Goal: Information Seeking & Learning: Find specific fact

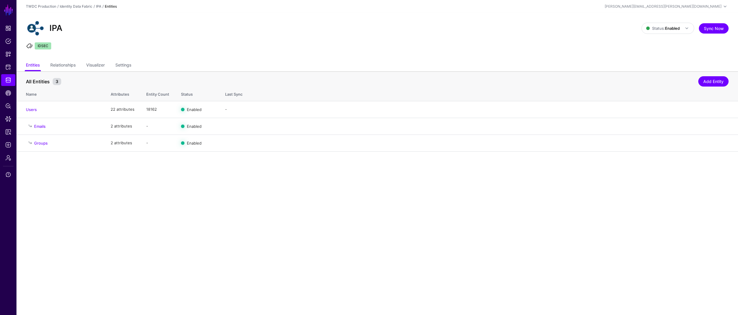
click at [186, 197] on main "SGNL Dashboard Policies Snippets Protected Systems Identity Data Fabric CAEP Hu…" at bounding box center [369, 157] width 738 height 315
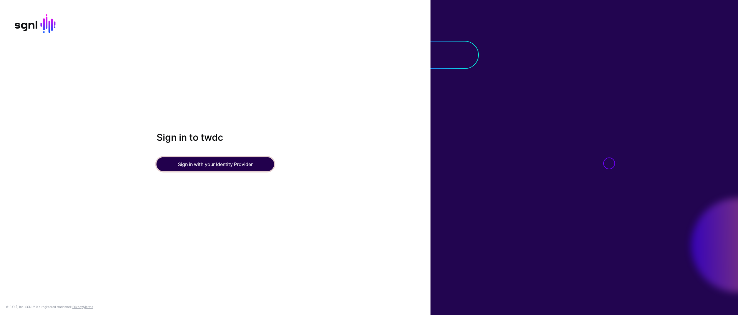
click at [246, 164] on button "Sign in with your Identity Provider" at bounding box center [216, 164] width 118 height 14
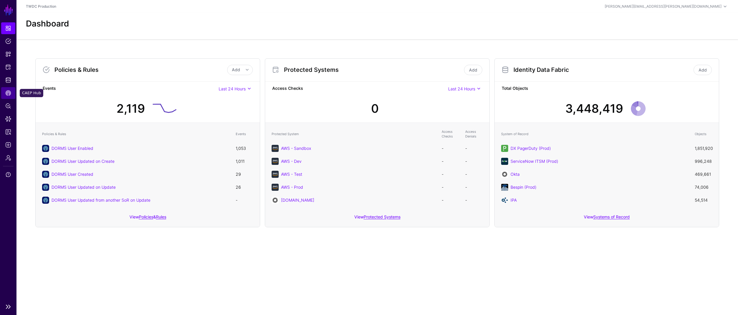
click at [10, 95] on span "CAEP Hub" at bounding box center [8, 93] width 6 height 6
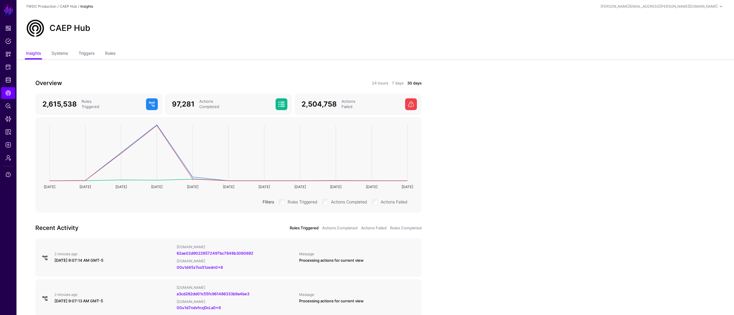
click at [379, 80] on div "24 hours 7 days 30 days" at bounding box center [327, 83] width 190 height 6
click at [380, 81] on link "24 hours" at bounding box center [380, 83] width 16 height 6
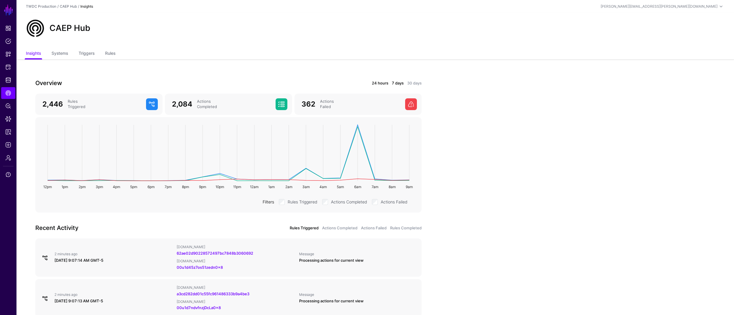
click at [395, 83] on link "7 days" at bounding box center [398, 83] width 12 height 6
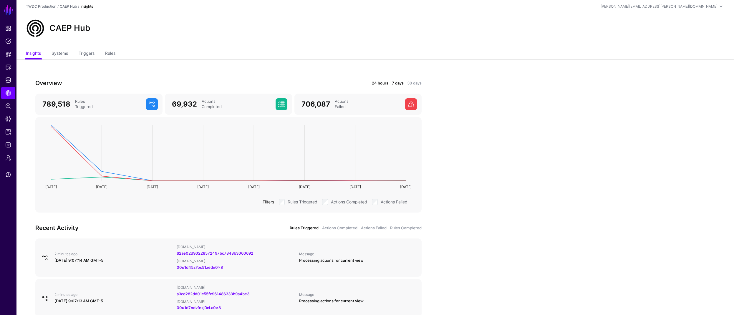
click at [380, 83] on link "24 hours" at bounding box center [380, 83] width 16 height 6
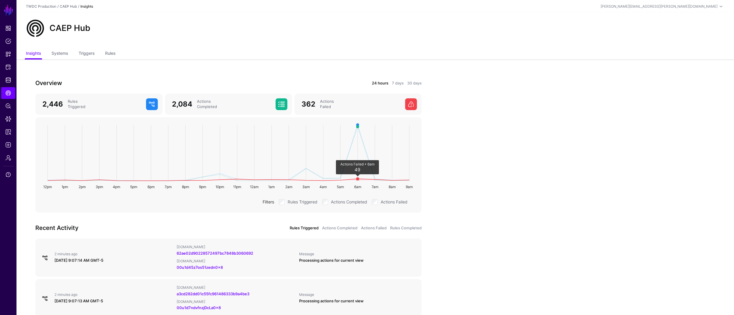
click at [358, 179] on circle at bounding box center [357, 178] width 3 height 3
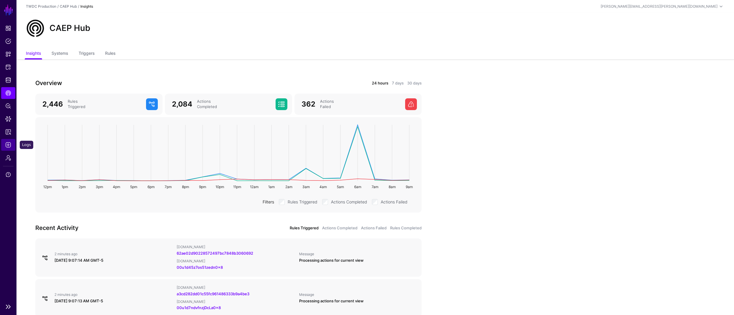
click at [8, 144] on span "Logs" at bounding box center [8, 145] width 6 height 6
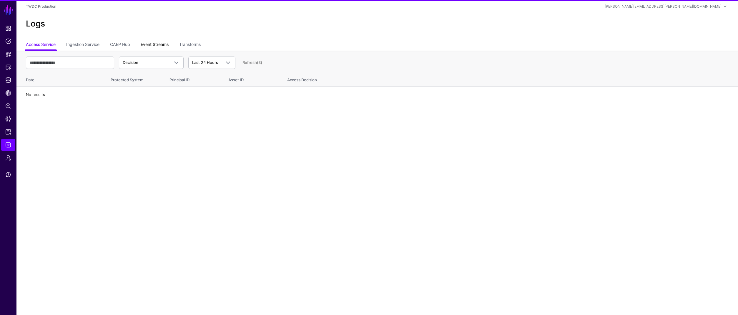
click at [156, 46] on link "Event Streams" at bounding box center [155, 44] width 28 height 11
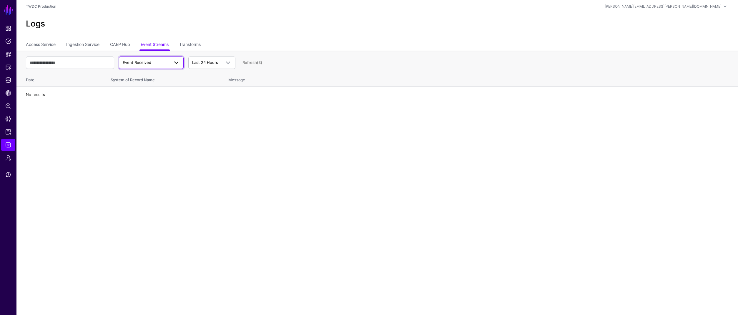
click at [147, 62] on span "Event Received" at bounding box center [137, 62] width 29 height 5
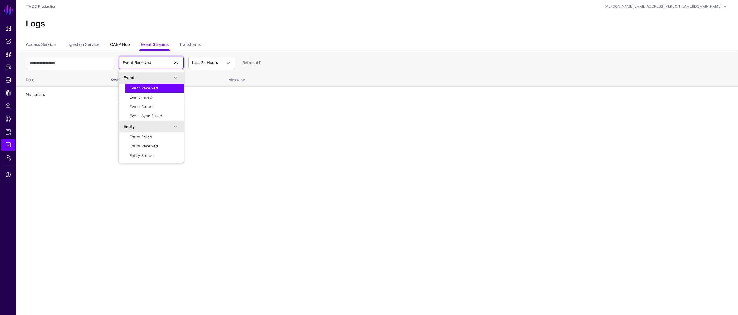
click at [115, 43] on link "CAEP Hub" at bounding box center [120, 44] width 20 height 11
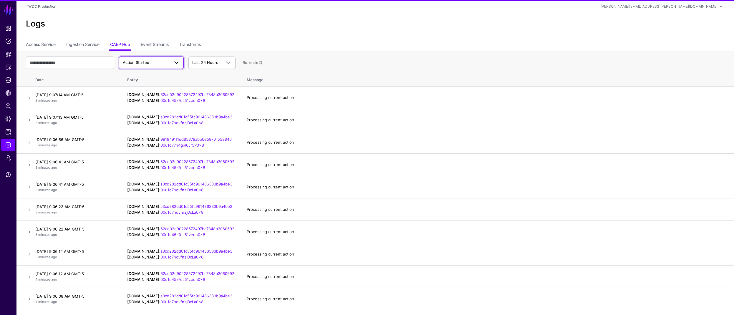
click at [146, 62] on span "Action Started" at bounding box center [136, 62] width 26 height 5
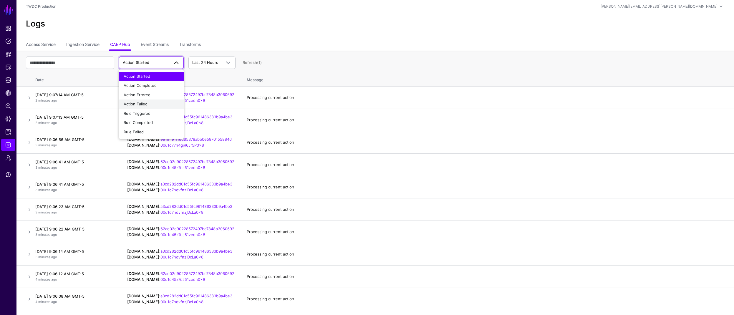
click at [143, 105] on span "Action Failed" at bounding box center [136, 104] width 24 height 5
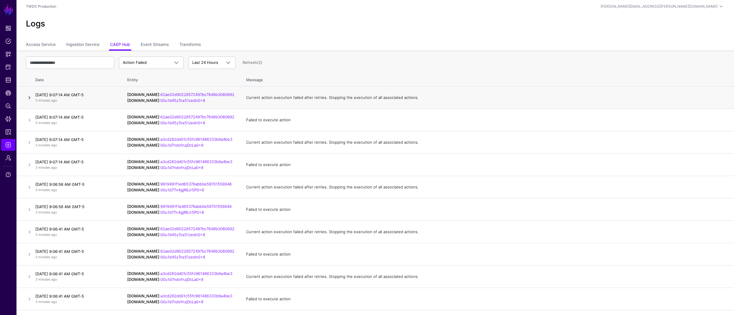
click at [33, 97] on link at bounding box center [29, 97] width 7 height 7
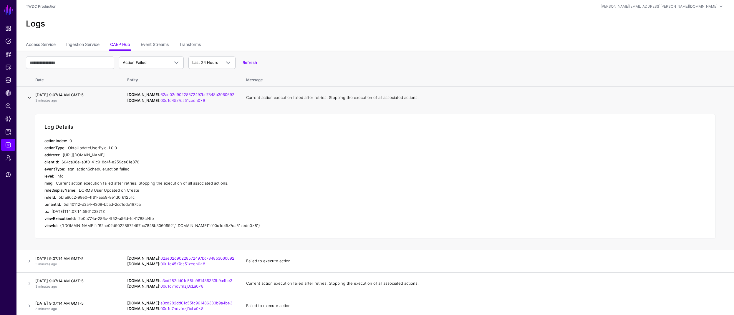
scroll to position [72, 0]
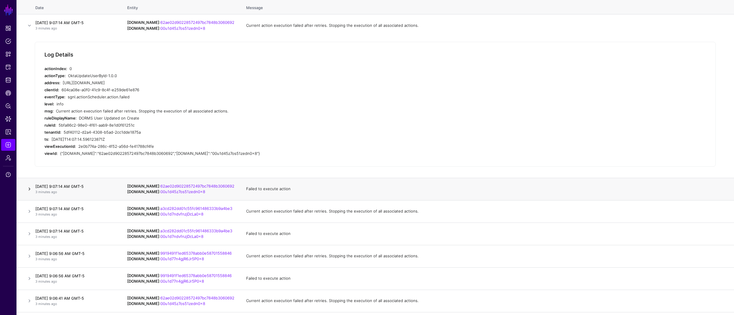
click at [30, 189] on link at bounding box center [29, 188] width 7 height 7
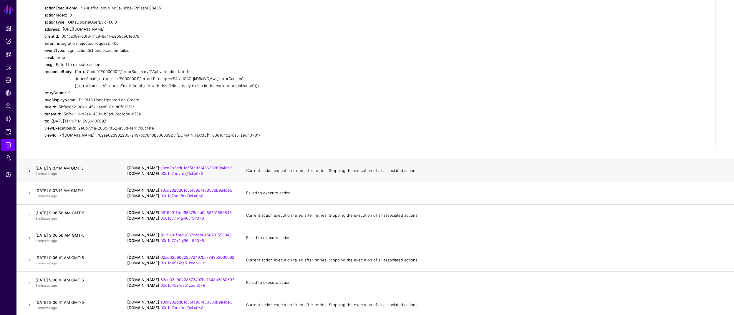
scroll to position [155, 0]
click at [29, 170] on link at bounding box center [29, 170] width 7 height 7
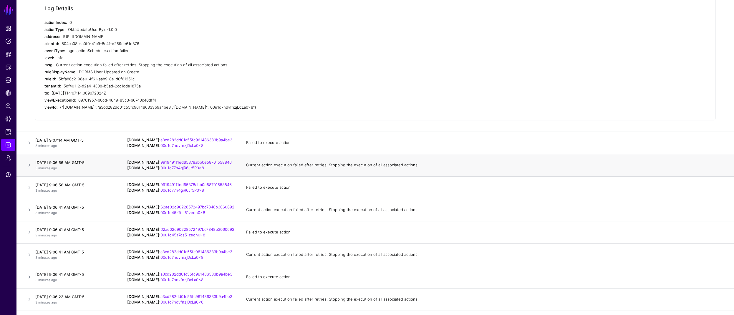
scroll to position [168, 0]
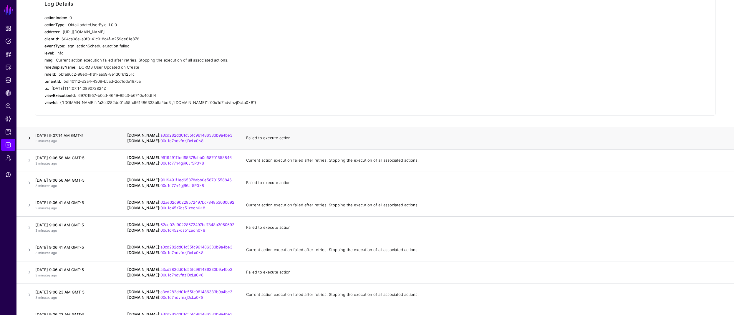
click at [30, 138] on link at bounding box center [29, 137] width 7 height 7
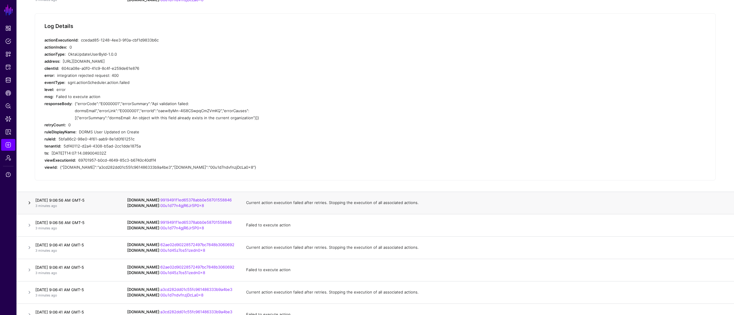
click at [29, 203] on link at bounding box center [29, 202] width 7 height 7
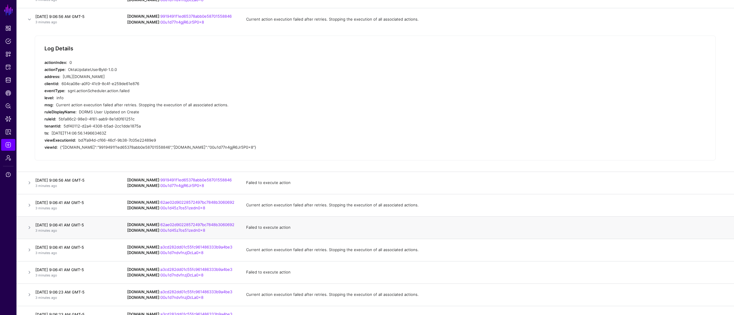
click at [25, 238] on td at bounding box center [24, 227] width 16 height 22
click at [29, 180] on link at bounding box center [29, 182] width 7 height 7
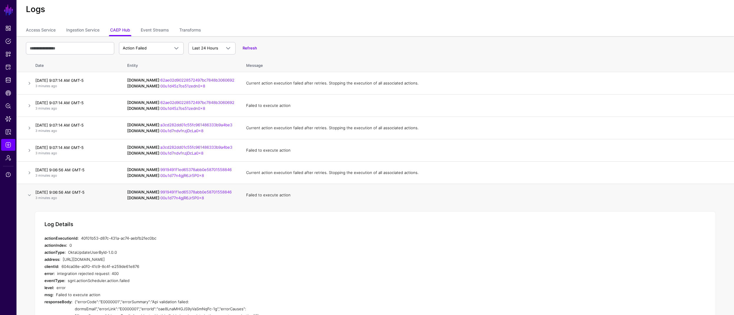
scroll to position [14, 0]
click at [32, 194] on link at bounding box center [29, 195] width 7 height 7
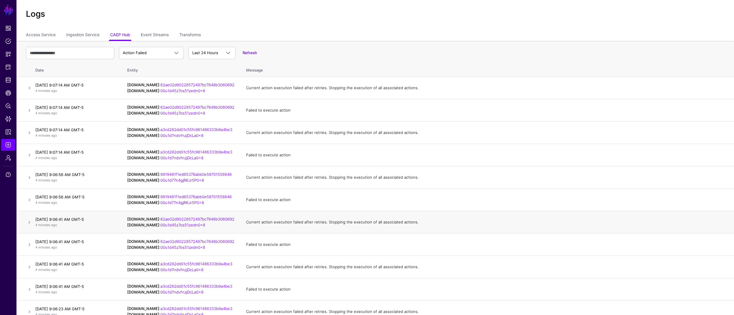
scroll to position [0, 0]
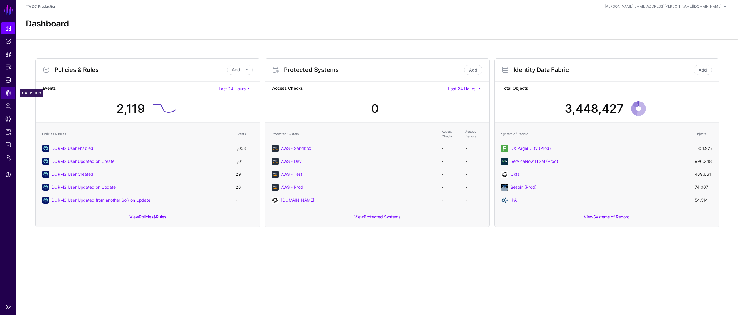
click at [7, 94] on span "CAEP Hub" at bounding box center [8, 93] width 6 height 6
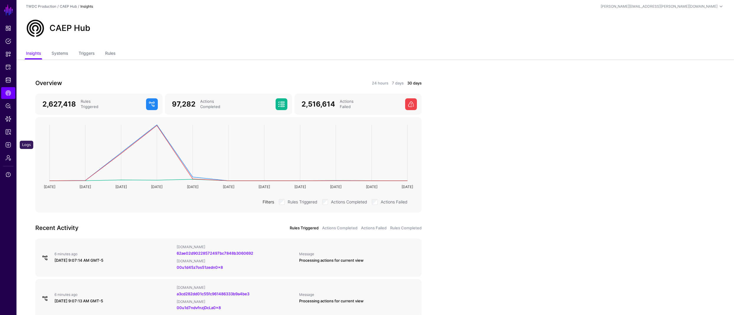
drag, startPoint x: 8, startPoint y: 143, endPoint x: 57, endPoint y: 143, distance: 49.4
click at [8, 143] on span "Logs" at bounding box center [8, 145] width 6 height 6
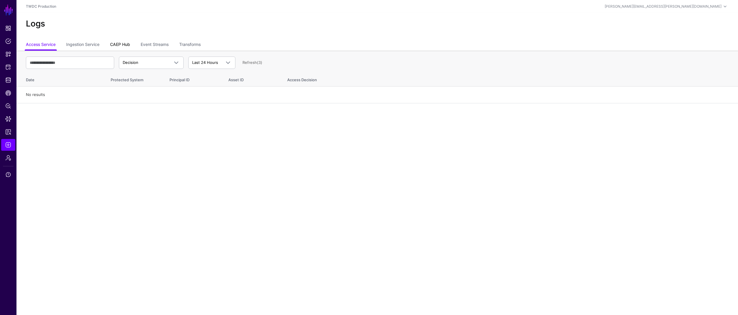
click at [119, 44] on link "CAEP Hub" at bounding box center [120, 44] width 20 height 11
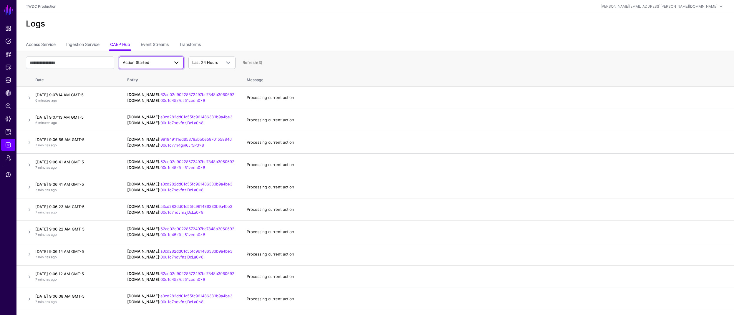
click at [150, 61] on span "Action Started" at bounding box center [146, 63] width 46 height 6
click at [147, 102] on div "Action Failed" at bounding box center [151, 104] width 55 height 6
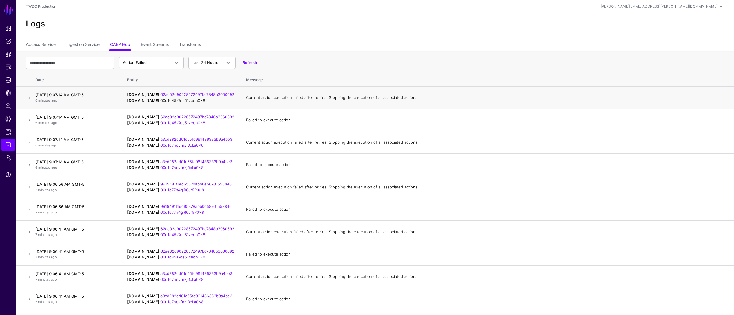
click at [182, 100] on link "00u1d45z7os51zedn0x8" at bounding box center [182, 100] width 45 height 5
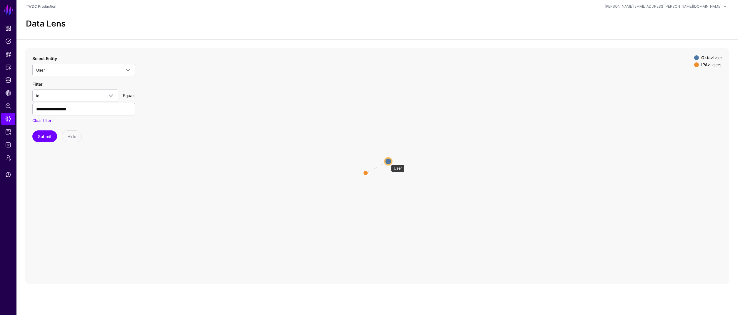
click at [388, 162] on circle at bounding box center [388, 161] width 7 height 7
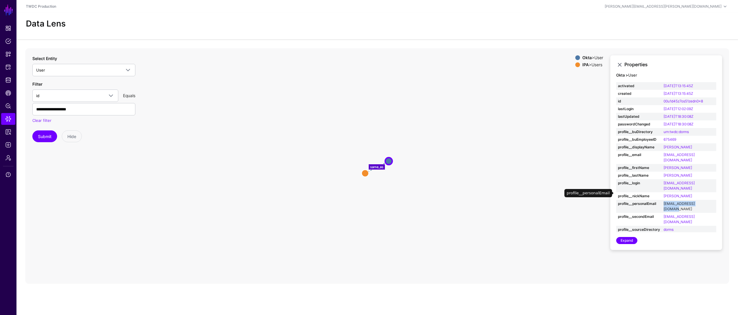
drag, startPoint x: 710, startPoint y: 193, endPoint x: 663, endPoint y: 195, distance: 46.8
click at [663, 200] on td "msimmons7480@gmail.com" at bounding box center [689, 206] width 54 height 13
copy link "msimmons7480@gmail.com"
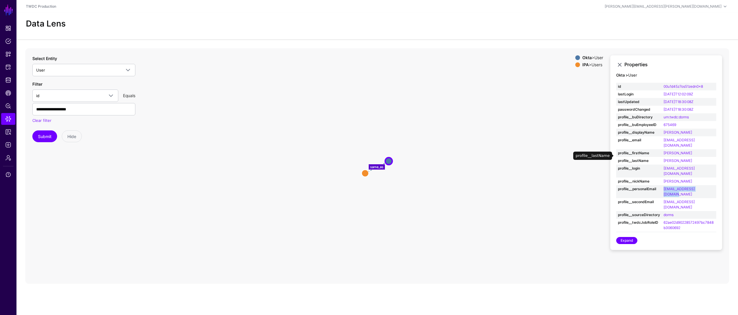
scroll to position [16, 0]
click at [503, 136] on icon "same_as Users Users User User" at bounding box center [377, 165] width 704 height 235
